Goal: Transaction & Acquisition: Purchase product/service

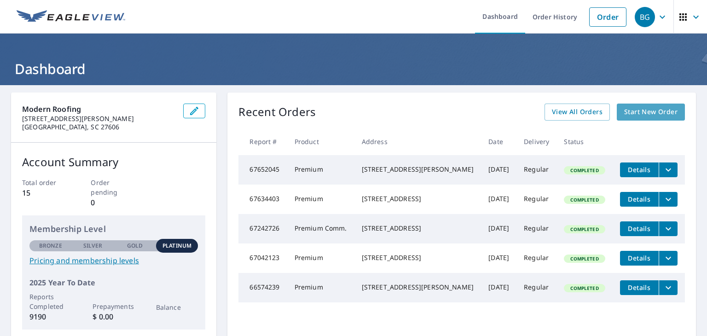
click at [657, 117] on span "Start New Order" at bounding box center [650, 112] width 53 height 12
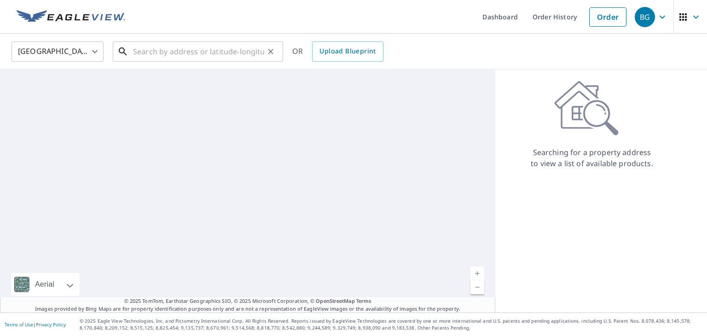
click at [209, 42] on input "text" at bounding box center [198, 52] width 131 height 26
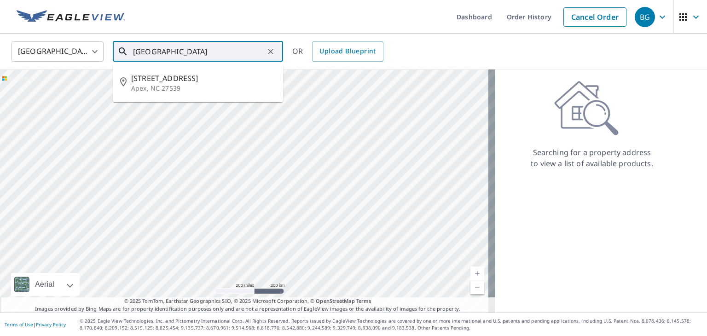
click at [228, 75] on span "[STREET_ADDRESS]" at bounding box center [203, 78] width 145 height 11
type input "[STREET_ADDRESS]"
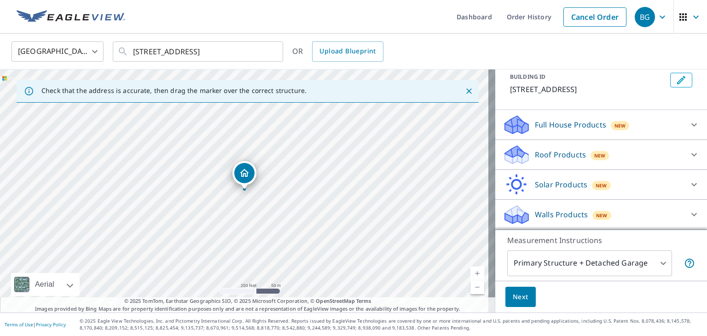
scroll to position [54, 0]
click at [689, 150] on icon at bounding box center [694, 155] width 11 height 11
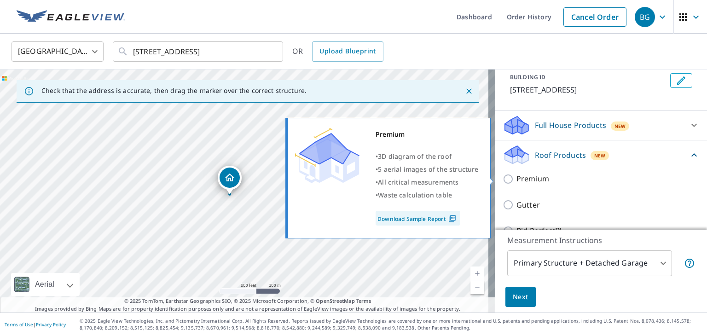
click at [518, 177] on p "Premium" at bounding box center [532, 179] width 33 height 12
click at [516, 177] on input "Premium" at bounding box center [510, 179] width 14 height 11
checkbox input "true"
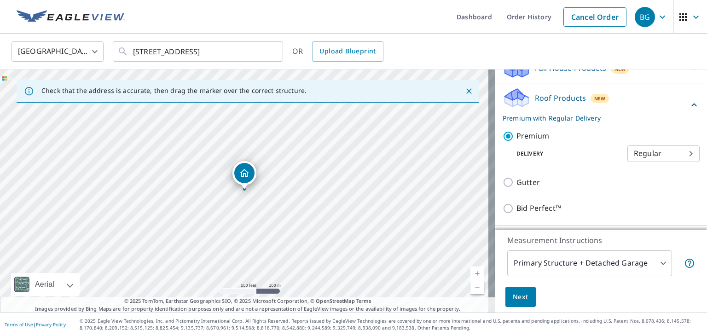
scroll to position [112, 0]
click at [520, 295] on span "Next" at bounding box center [521, 297] width 16 height 12
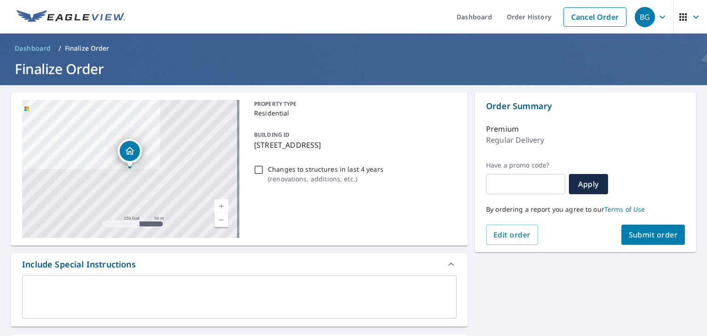
click at [651, 231] on span "Submit order" at bounding box center [653, 235] width 49 height 10
